Goal: Information Seeking & Learning: Learn about a topic

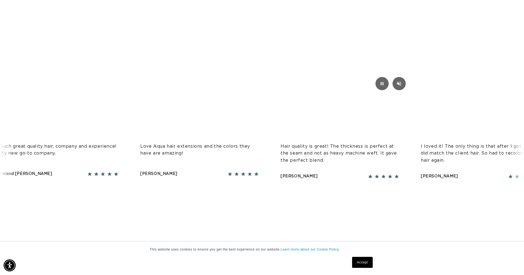
scroll to position [1282, 0]
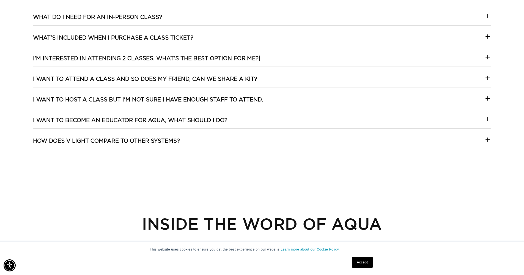
click at [366, 263] on link "Accept" at bounding box center [362, 262] width 20 height 11
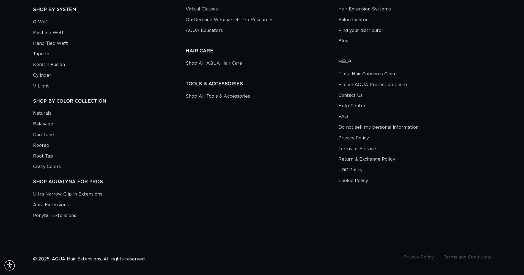
scroll to position [1639, 0]
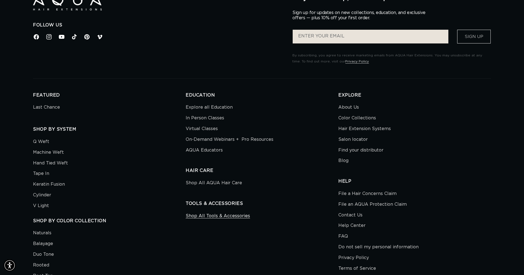
click at [219, 212] on link "Shop All Tools & Accessories" at bounding box center [218, 216] width 64 height 9
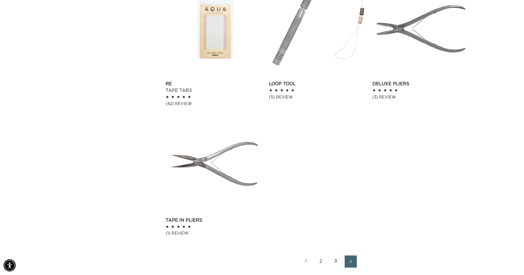
scroll to position [787, 0]
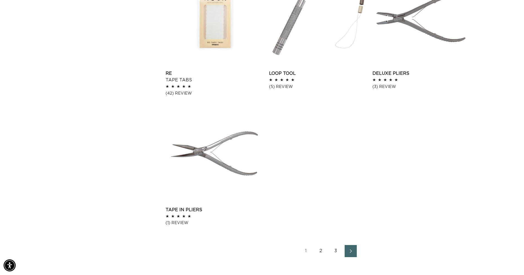
click at [350, 251] on icon "Next page" at bounding box center [350, 251] width 7 height 4
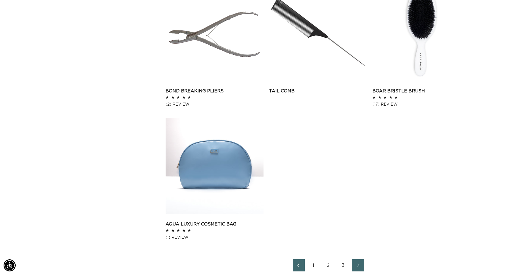
click at [364, 262] on link "Next page" at bounding box center [358, 265] width 12 height 12
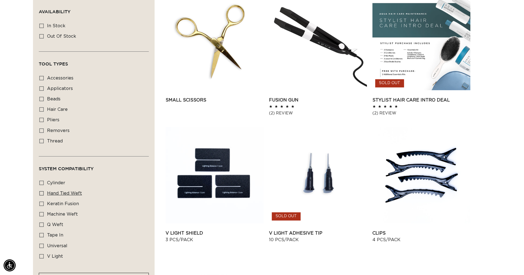
scroll to position [0, 970]
click at [58, 182] on span "cylinder" at bounding box center [56, 183] width 18 height 4
click at [44, 182] on input "cylinder cylinder (5 products)" at bounding box center [41, 183] width 4 height 4
checkbox input "true"
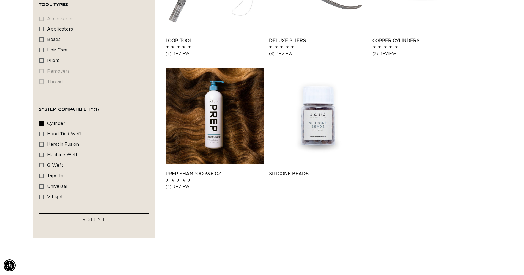
scroll to position [0, 970]
click at [43, 122] on icon at bounding box center [41, 123] width 4 height 4
click at [43, 122] on input "cylinder cylinder (5 products)" at bounding box center [41, 123] width 4 height 4
checkbox input "false"
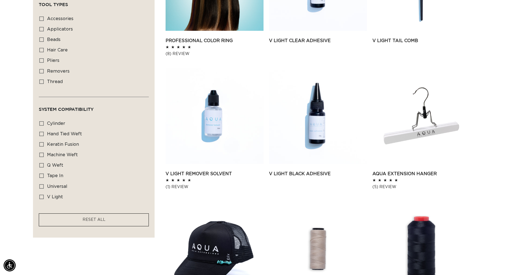
click at [41, 163] on icon at bounding box center [41, 165] width 4 height 4
click at [41, 163] on input "q weft q weft (7 products)" at bounding box center [41, 165] width 4 height 4
checkbox input "true"
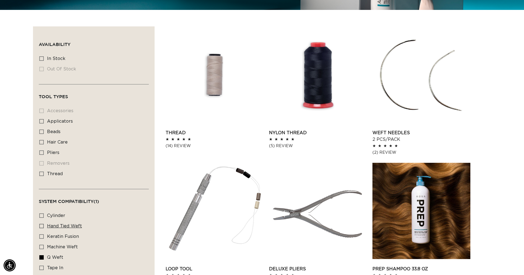
scroll to position [0, 970]
click at [40, 221] on label "hand tied weft hand tied weft (7 products)" at bounding box center [92, 226] width 106 height 10
click at [40, 224] on input "hand tied weft hand tied weft (7 products)" at bounding box center [41, 226] width 4 height 4
checkbox input "true"
click at [41, 257] on icon at bounding box center [41, 257] width 4 height 4
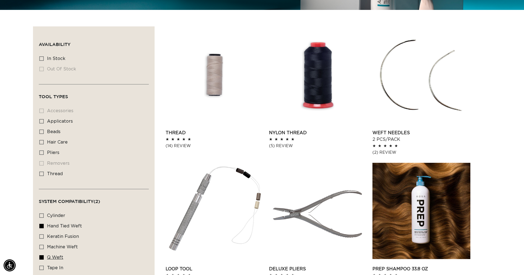
click at [41, 257] on input "q weft q weft (7 products)" at bounding box center [41, 257] width 4 height 4
checkbox input "false"
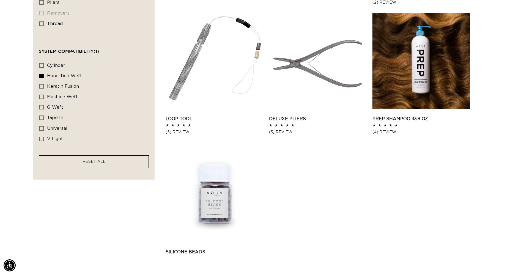
scroll to position [0, 485]
click at [44, 65] on label "cylinder cylinder (5 products)" at bounding box center [92, 65] width 106 height 10
click at [44, 65] on input "cylinder cylinder (5 products)" at bounding box center [41, 65] width 4 height 4
checkbox input "true"
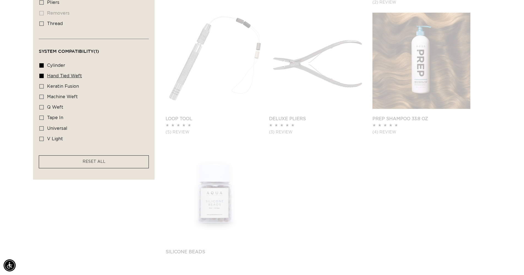
click at [40, 77] on label "hand tied weft hand tied weft (7 products)" at bounding box center [92, 76] width 106 height 10
click at [40, 77] on input "hand tied weft hand tied weft (7 products)" at bounding box center [41, 76] width 4 height 4
checkbox input "false"
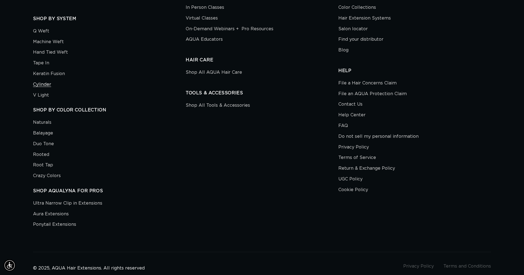
click at [36, 79] on link "Cylinder" at bounding box center [42, 84] width 18 height 11
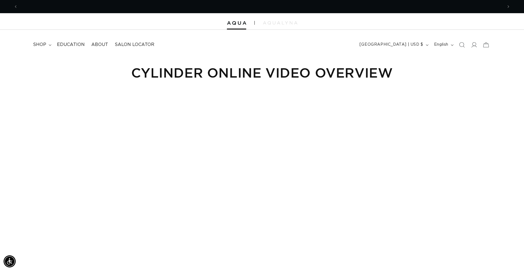
scroll to position [0, 485]
